Goal: Communication & Community: Answer question/provide support

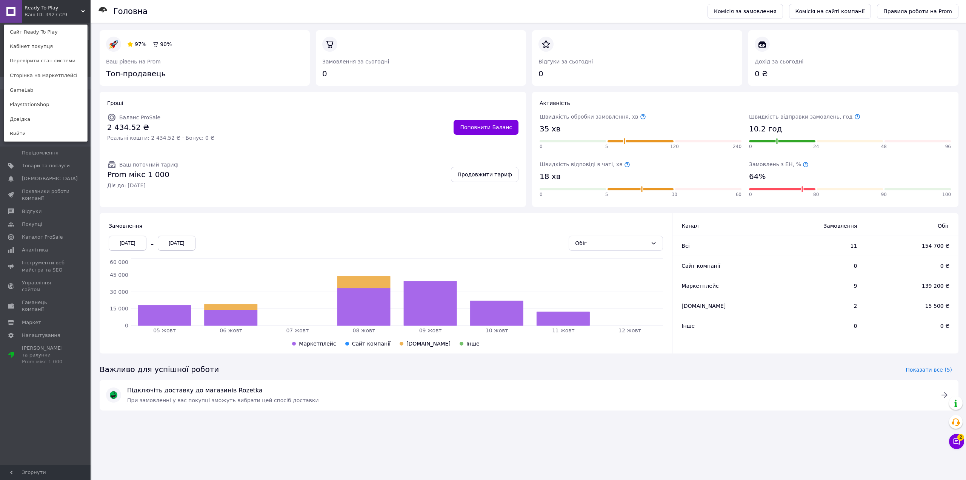
click at [73, 9] on div "Ready To Play Ваш ID: 3927729 Сайт Ready To Play Кабінет покупця Перевірити ста…" at bounding box center [45, 11] width 91 height 23
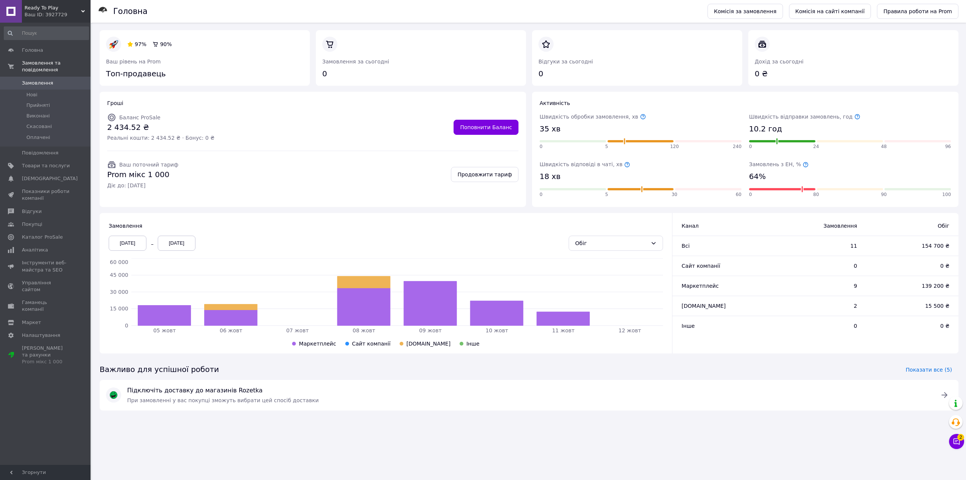
drag, startPoint x: 61, startPoint y: 12, endPoint x: 59, endPoint y: 22, distance: 9.7
click at [61, 12] on div "Ваш ID: 3927729" at bounding box center [58, 14] width 66 height 7
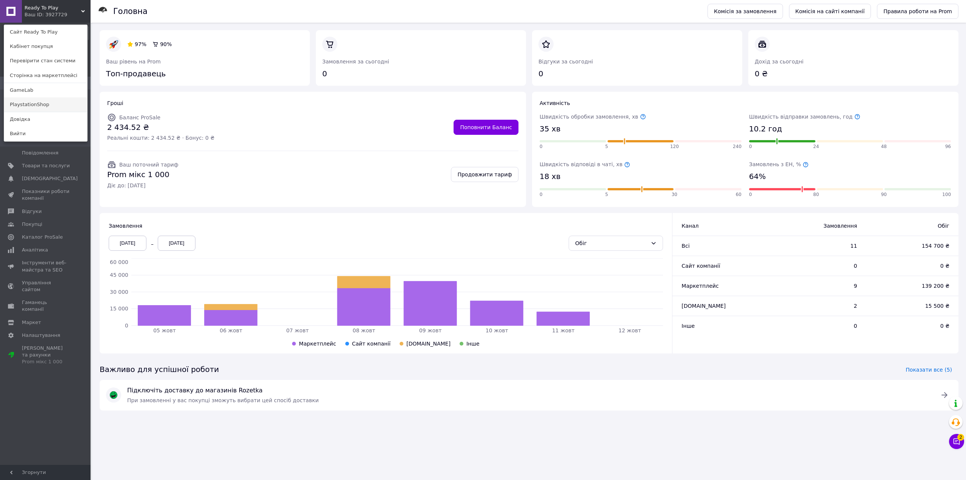
click at [50, 103] on link "PlaystationShop" at bounding box center [45, 104] width 83 height 14
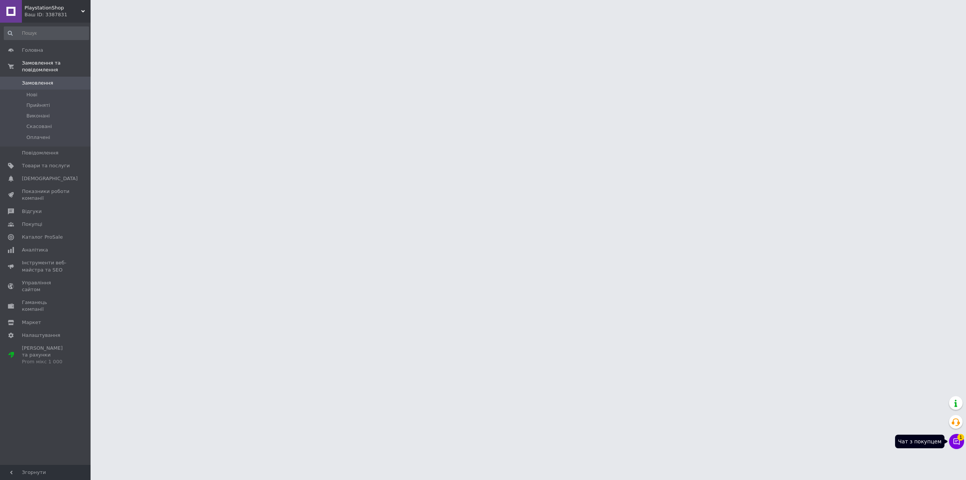
click at [959, 440] on span "1" at bounding box center [960, 437] width 7 height 7
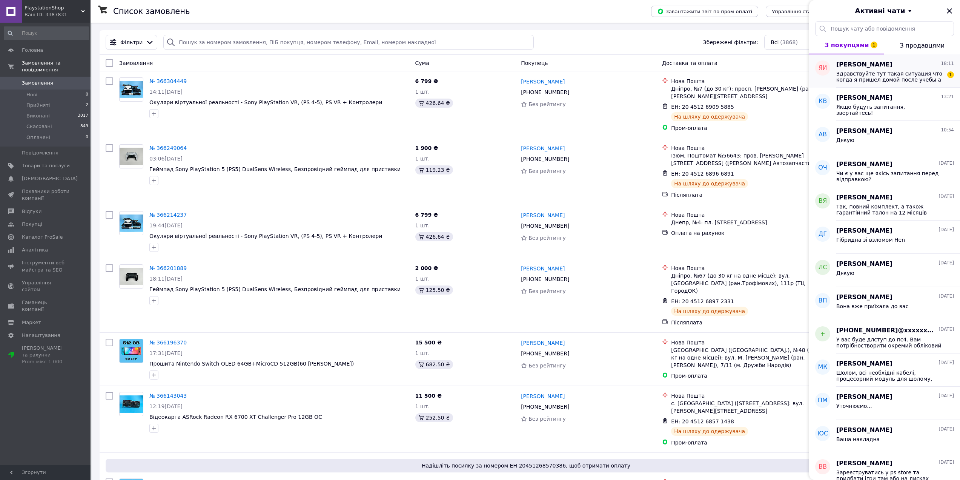
click at [897, 86] on div "[PERSON_NAME] 18:11 Здравствуйте тут такая ситуация что когда я пришел домой по…" at bounding box center [899, 70] width 124 height 33
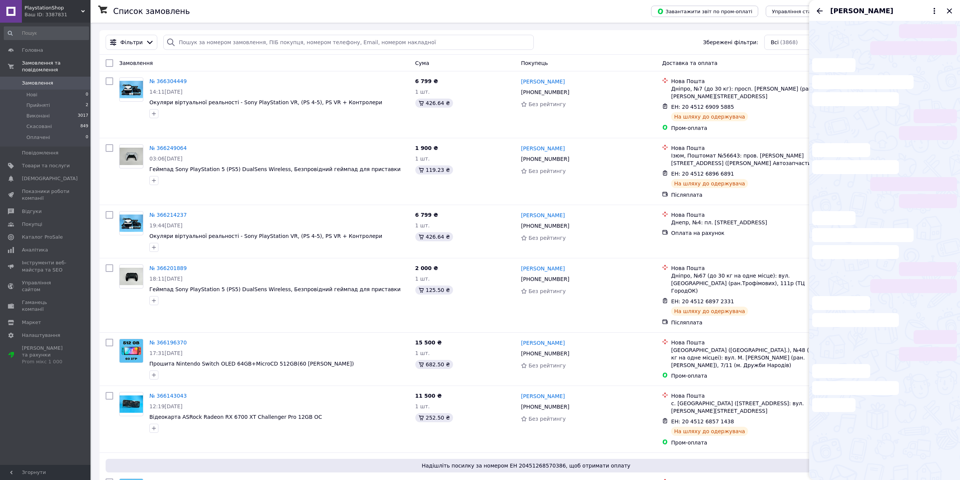
scroll to position [529, 0]
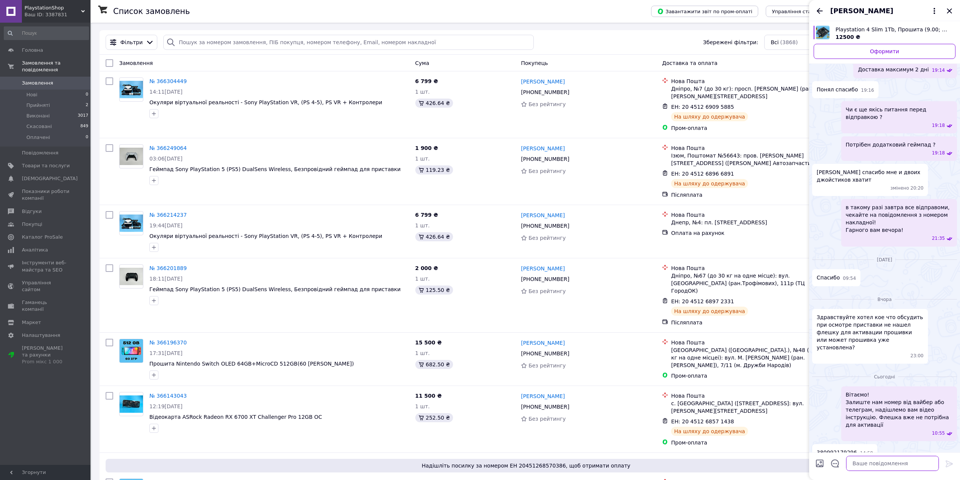
click at [887, 462] on textarea at bounding box center [893, 463] width 93 height 15
type textarea "Добрий вечір, так, нажаль прошивку далі не відновити ніяк"
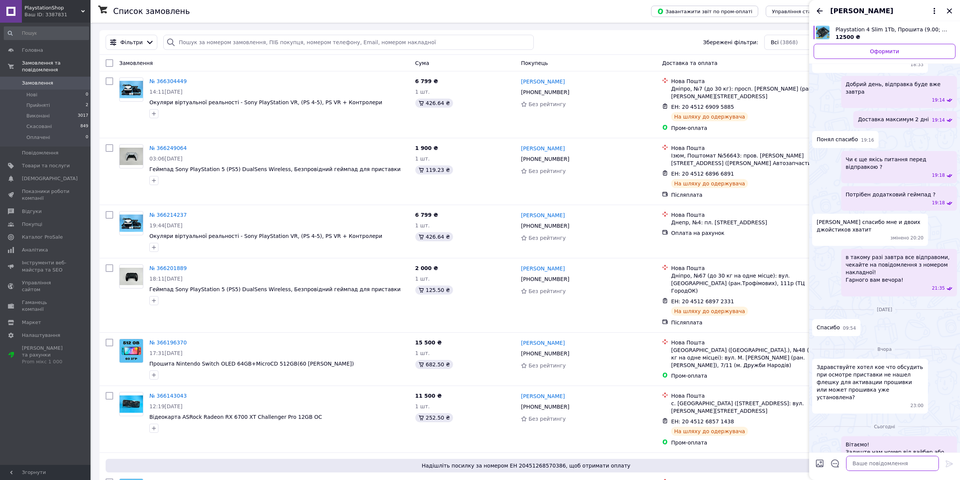
scroll to position [456, 0]
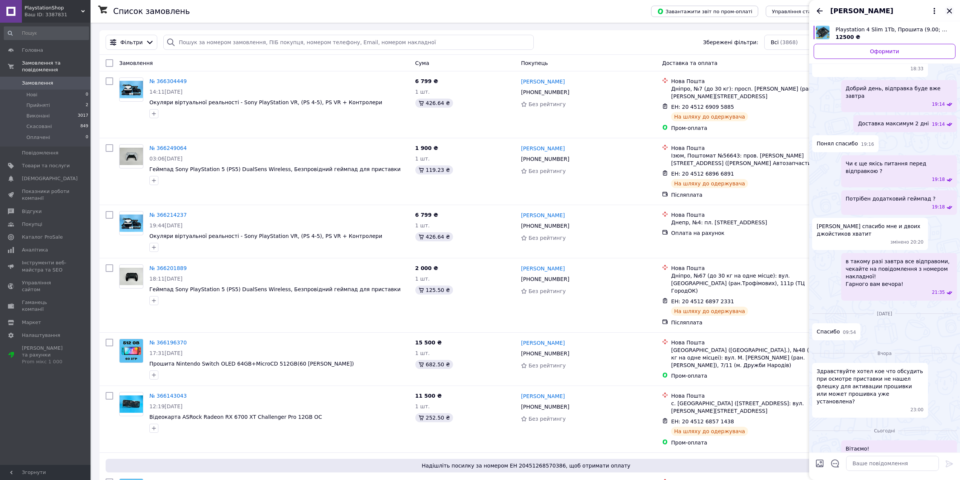
click at [949, 13] on icon "Закрити" at bounding box center [949, 10] width 9 height 9
